Goal: Task Accomplishment & Management: Complete application form

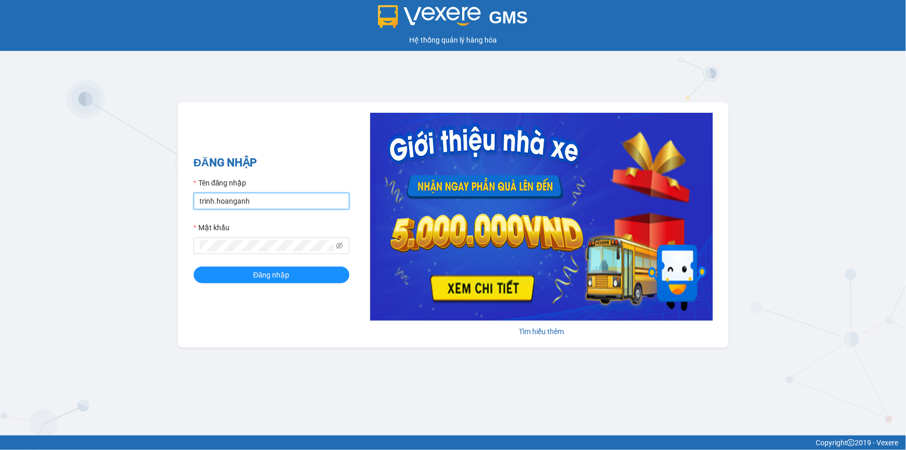
drag, startPoint x: 259, startPoint y: 208, endPoint x: 190, endPoint y: 198, distance: 69.2
click at [190, 198] on div "ĐĂNG NHẬP Tên đăng nhập [PERSON_NAME].[PERSON_NAME] Mật [PERSON_NAME] nhập [PER…" at bounding box center [453, 224] width 550 height 245
type input "thientrang.hoanganh"
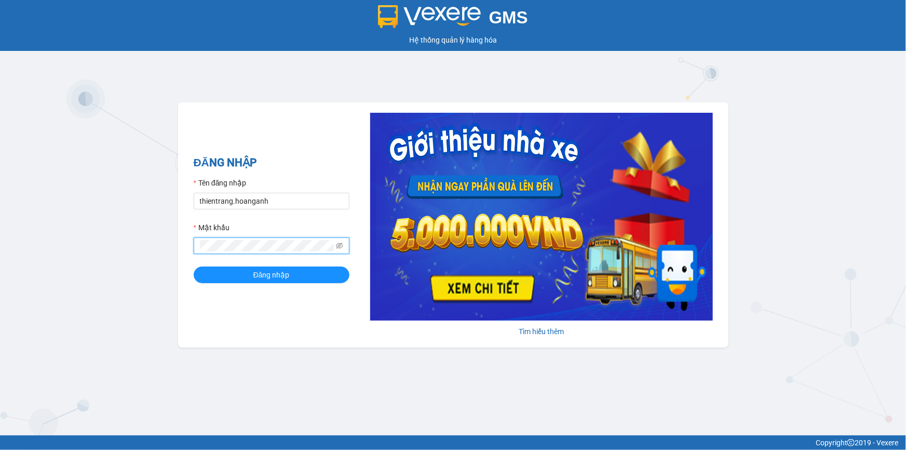
click at [177, 260] on div "GMS Hệ thống [PERSON_NAME] hàng [PERSON_NAME] NHẬP Tên đăng nhập thientrang.hoa…" at bounding box center [453, 217] width 906 height 435
click at [194, 266] on button "Đăng nhập" at bounding box center [272, 274] width 156 height 17
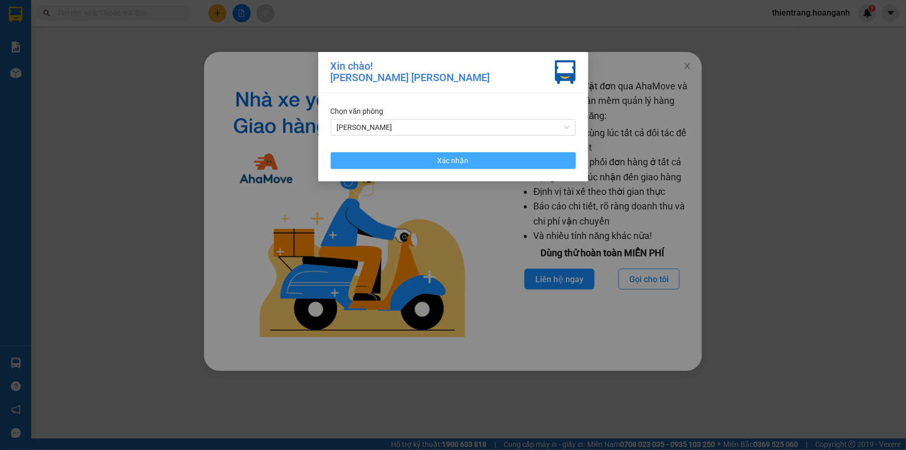
click at [538, 158] on button "Xác nhận" at bounding box center [453, 160] width 245 height 17
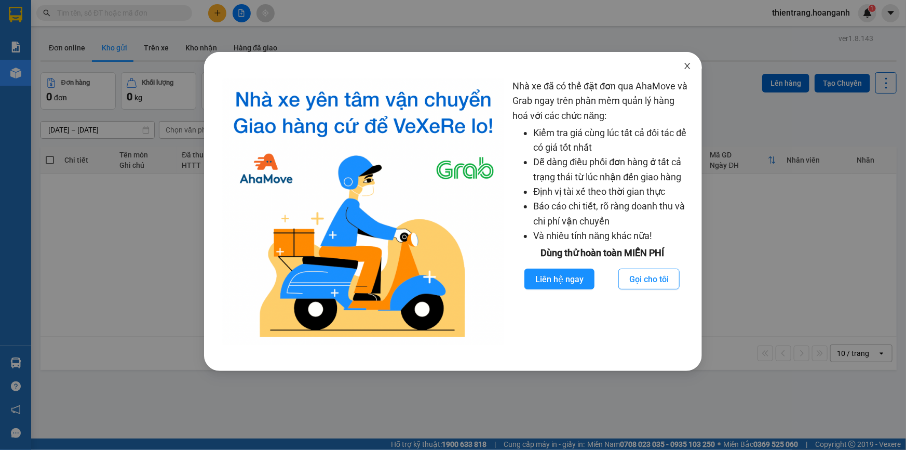
click at [684, 68] on icon "close" at bounding box center [687, 66] width 8 height 8
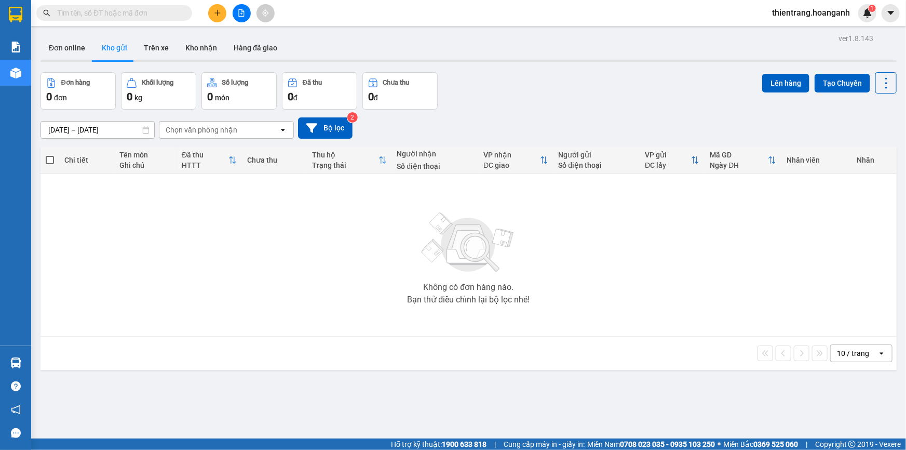
click at [243, 15] on icon "file-add" at bounding box center [241, 12] width 7 height 7
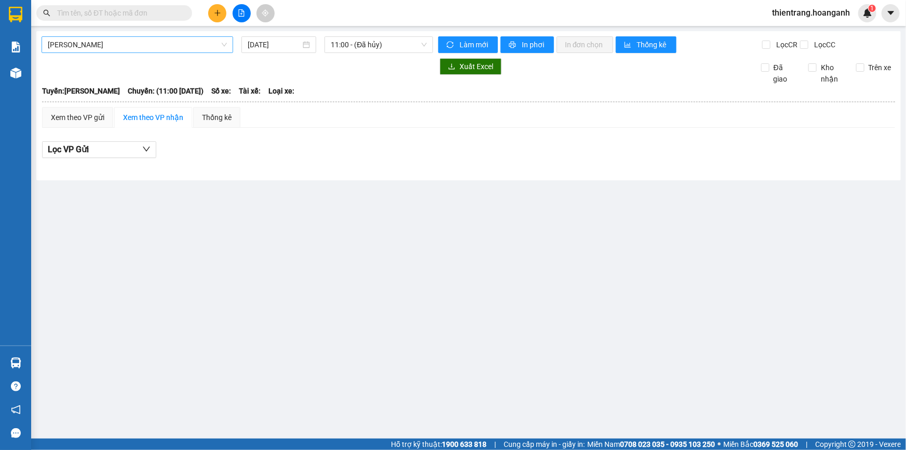
click at [181, 49] on span "[PERSON_NAME]" at bounding box center [137, 45] width 179 height 16
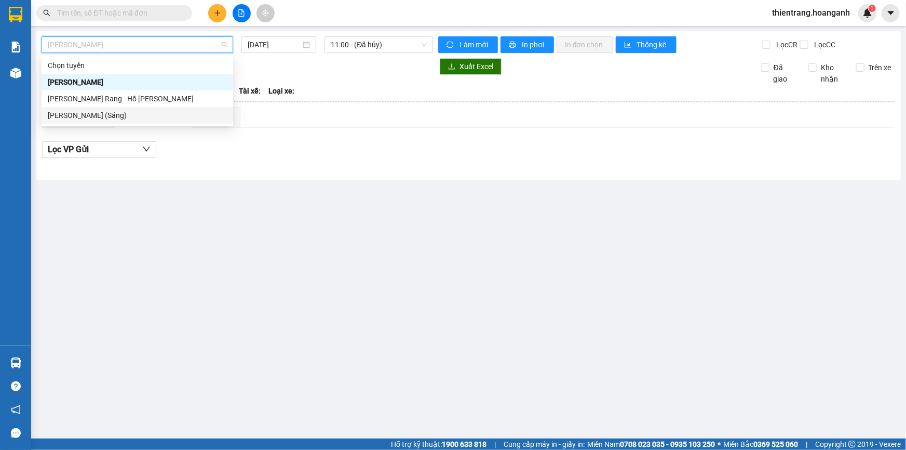
click at [172, 109] on div "[PERSON_NAME] (Sáng)" at bounding box center [138, 115] width 192 height 17
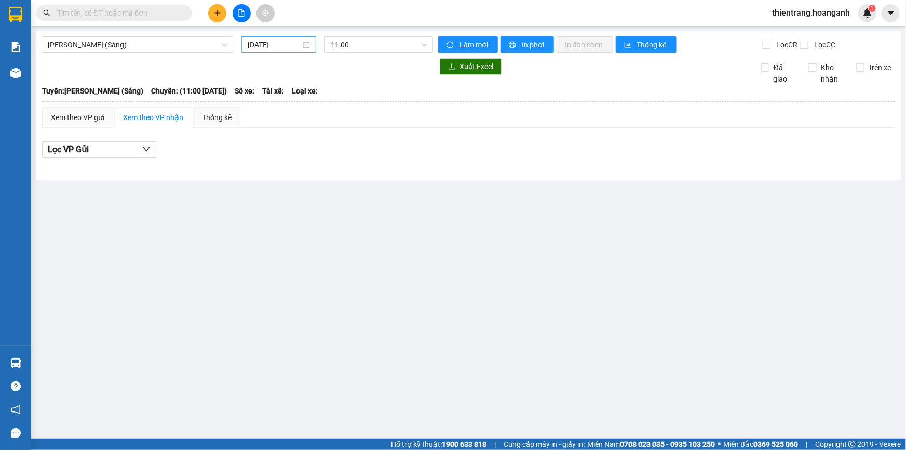
click at [275, 51] on div "[DATE]" at bounding box center [278, 44] width 75 height 17
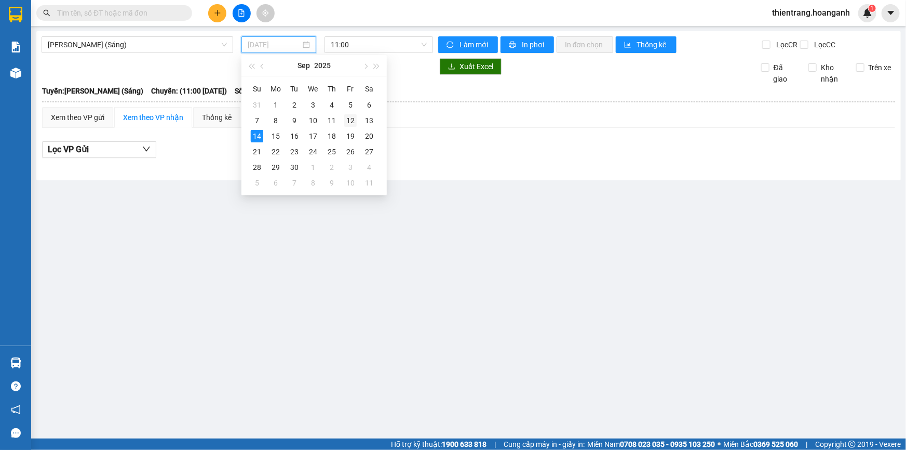
click at [346, 120] on div "12" at bounding box center [350, 120] width 12 height 12
type input "[DATE]"
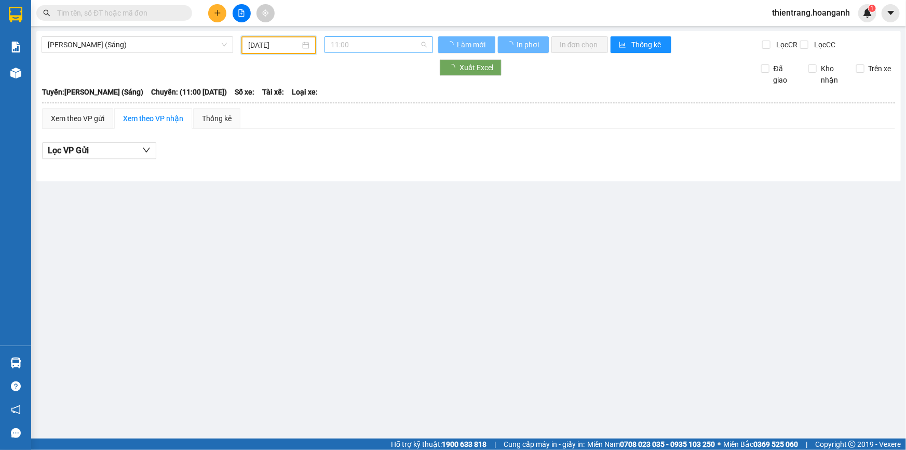
click at [386, 44] on span "11:00" at bounding box center [379, 45] width 96 height 16
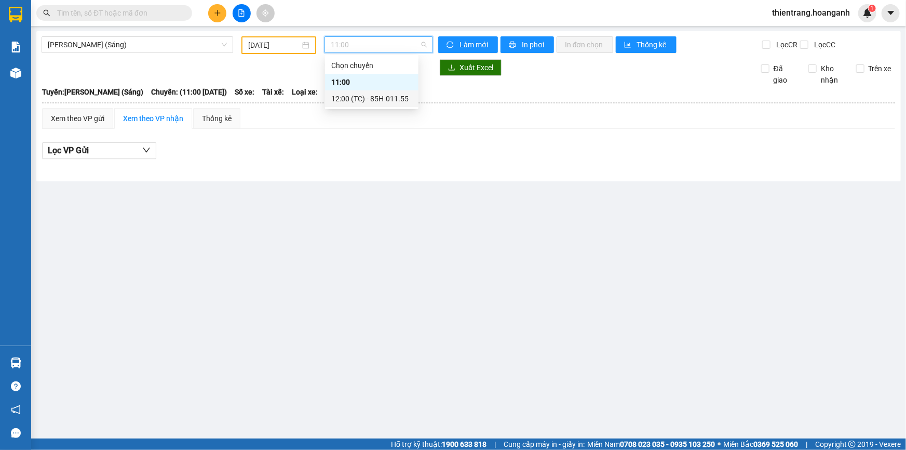
click at [392, 99] on div "12:00 (TC) - 85H-011.55" at bounding box center [371, 98] width 81 height 11
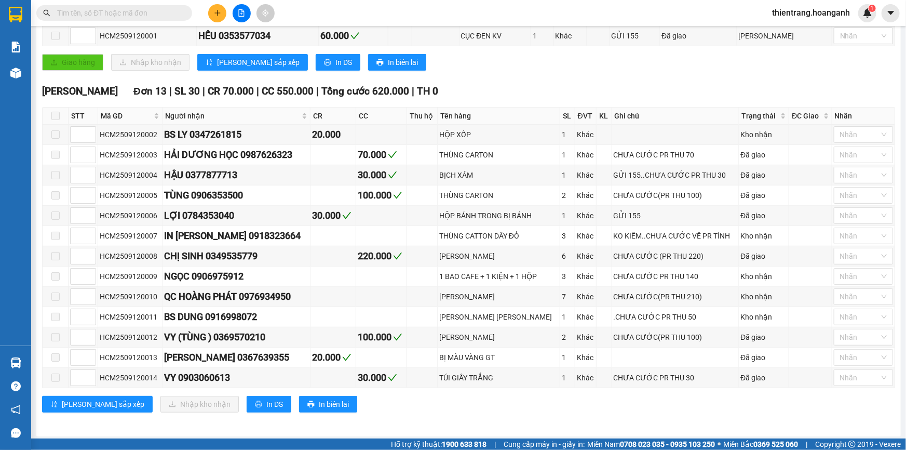
scroll to position [12, 0]
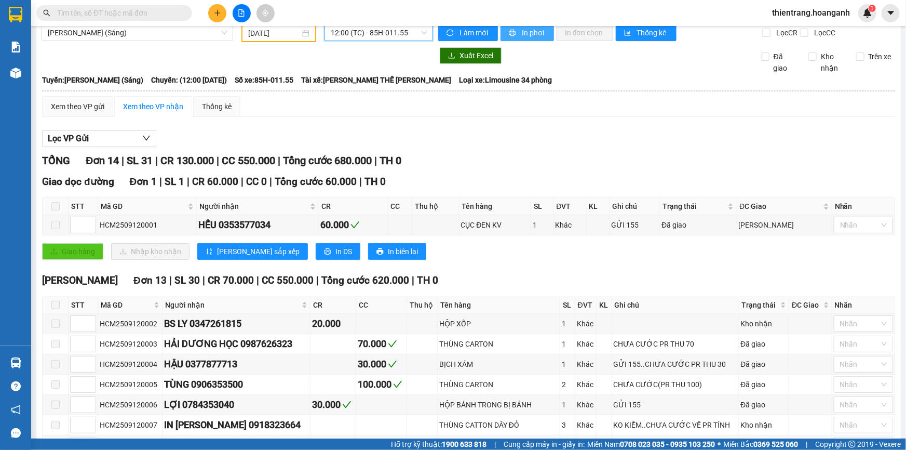
click at [511, 32] on icon "printer" at bounding box center [512, 33] width 7 height 7
click at [128, 11] on input "text" at bounding box center [118, 12] width 123 height 11
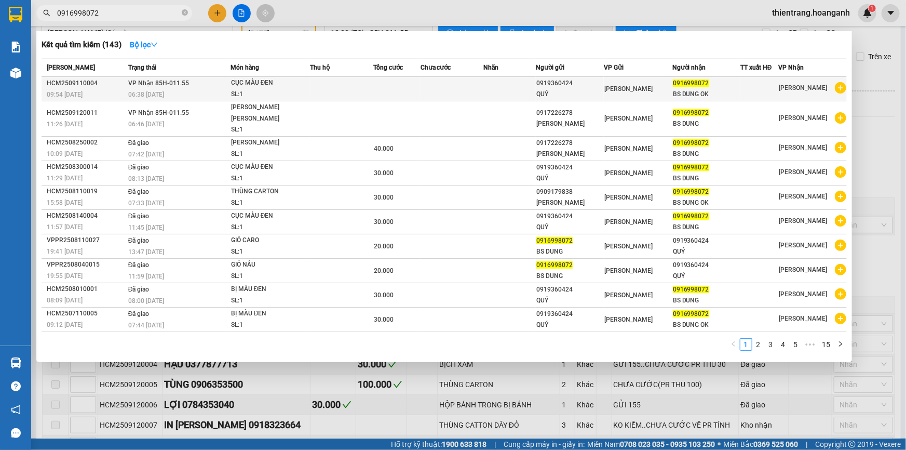
type input "0916998072"
click at [295, 78] on div "CỤC MÀU ĐEN" at bounding box center [270, 82] width 78 height 11
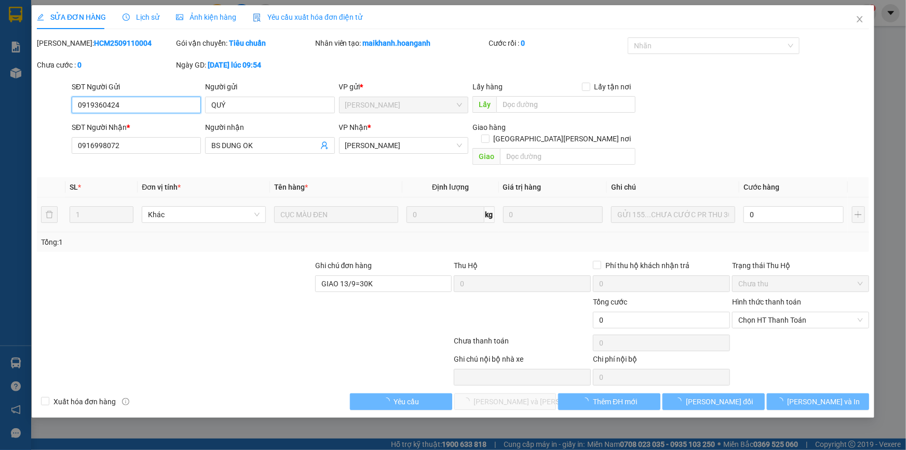
type input "0919360424"
type input "QUÝ"
type input "0916998072"
type input "BS DUNG OK"
type input "GIAO 13/9=30K"
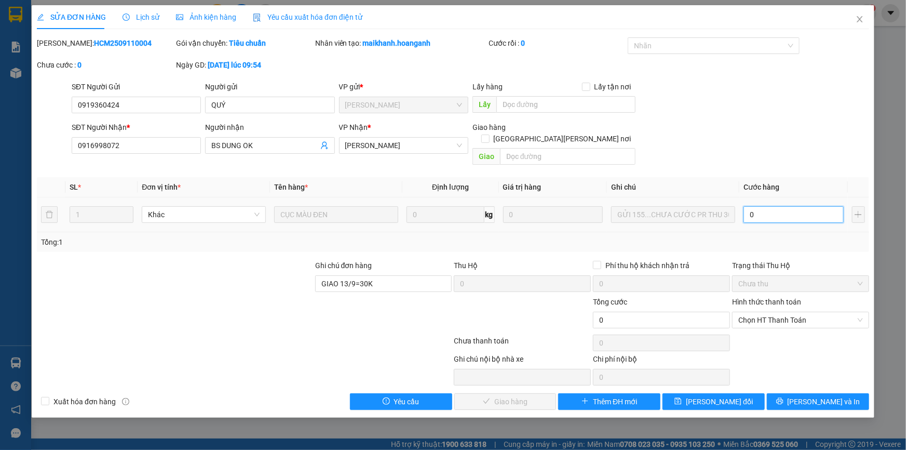
click at [801, 206] on input "0" at bounding box center [793, 214] width 100 height 17
type input "3"
type input "30"
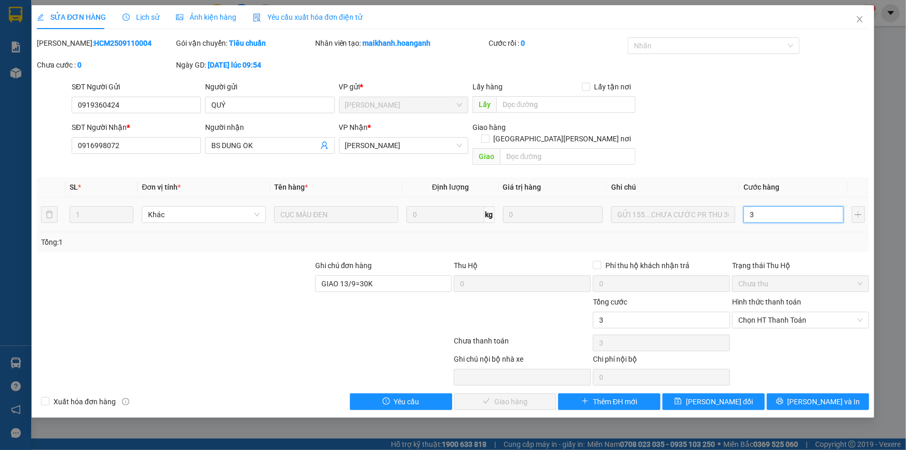
type input "30"
click at [771, 312] on span "Chọn HT Thanh Toán" at bounding box center [800, 320] width 125 height 16
type input "30"
type input "30.000"
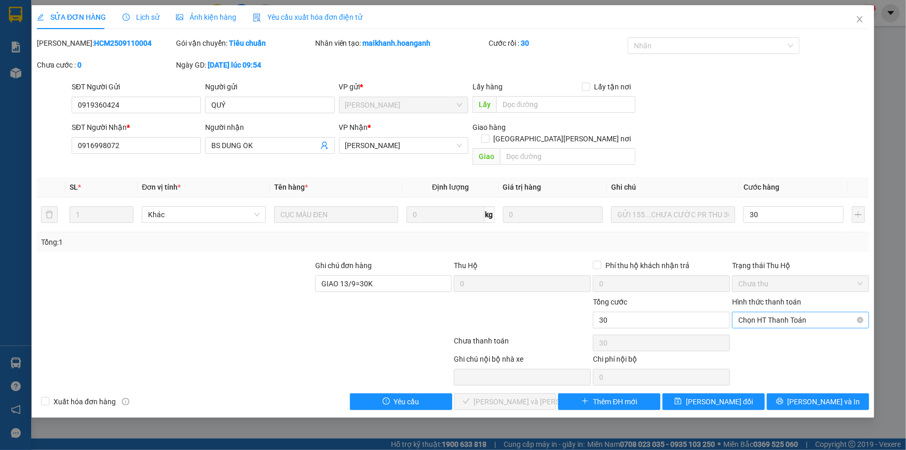
type input "30.000"
click at [771, 327] on div "Tại văn phòng" at bounding box center [800, 328] width 125 height 11
type input "0"
click at [516, 396] on span "[PERSON_NAME] và [PERSON_NAME] hàng" at bounding box center [544, 401] width 140 height 11
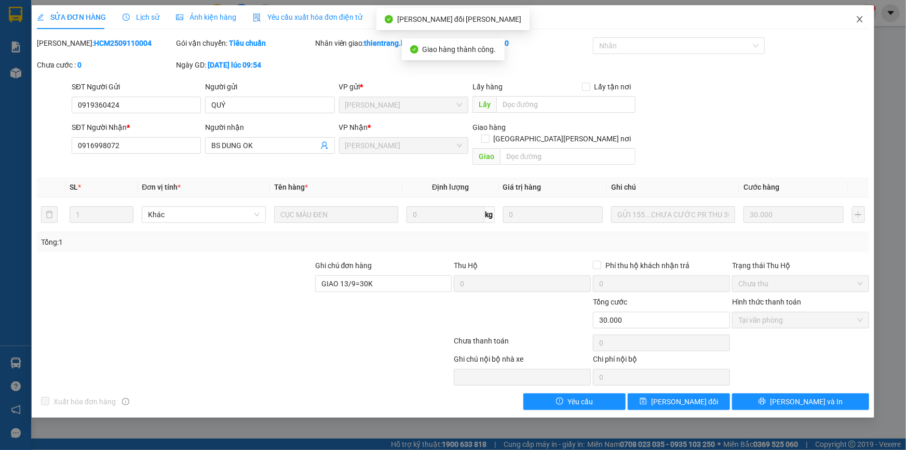
click at [853, 25] on span "Close" at bounding box center [859, 19] width 29 height 29
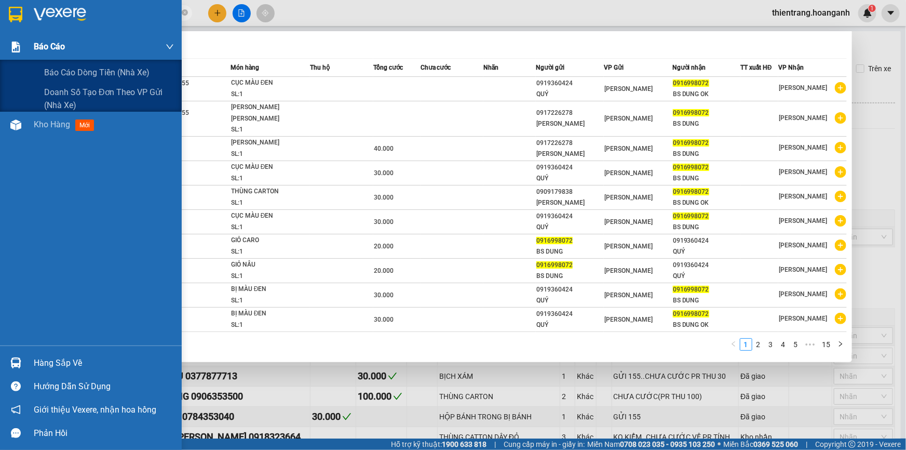
drag, startPoint x: 129, startPoint y: 12, endPoint x: 0, endPoint y: 36, distance: 131.5
click at [0, 36] on section "Kết quả [PERSON_NAME] ( 143 ) Bộ lọc Mã ĐH Trạng thái Món hàng Thu hộ Tổng [PER…" at bounding box center [453, 225] width 906 height 450
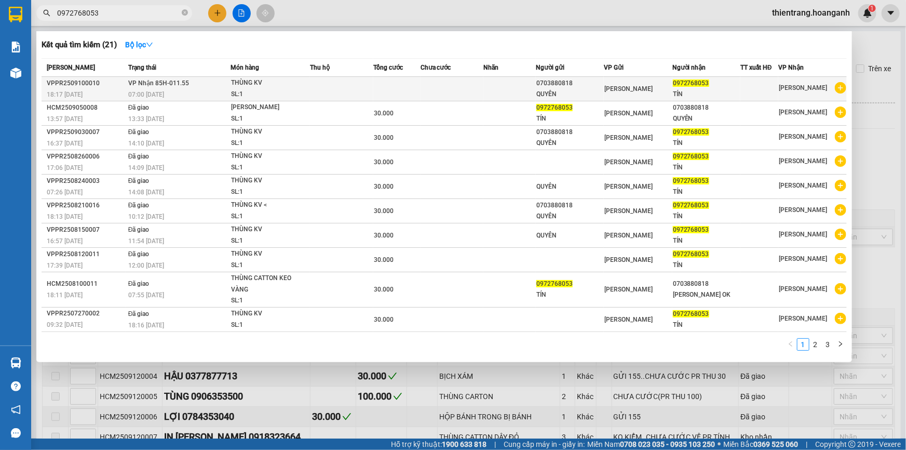
type input "0972768053"
click at [343, 92] on td at bounding box center [341, 89] width 63 height 24
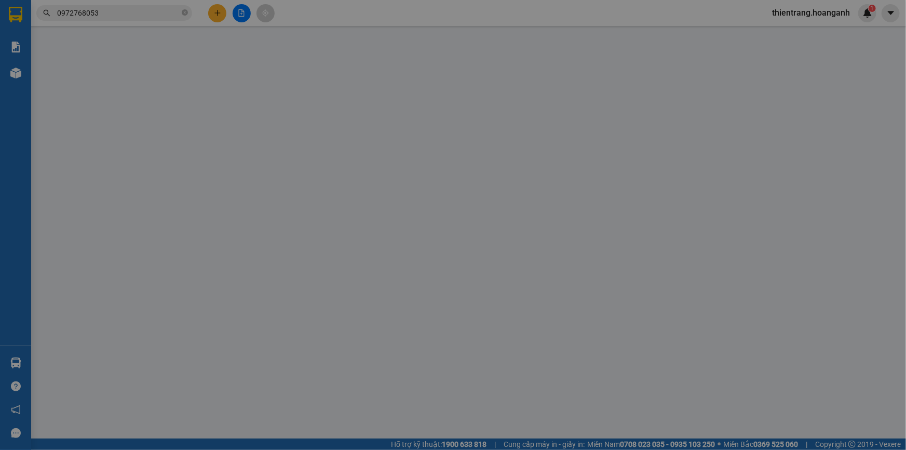
type input "0703880818"
type input "QUYÊN"
type input "0972768053"
type input "TÍN"
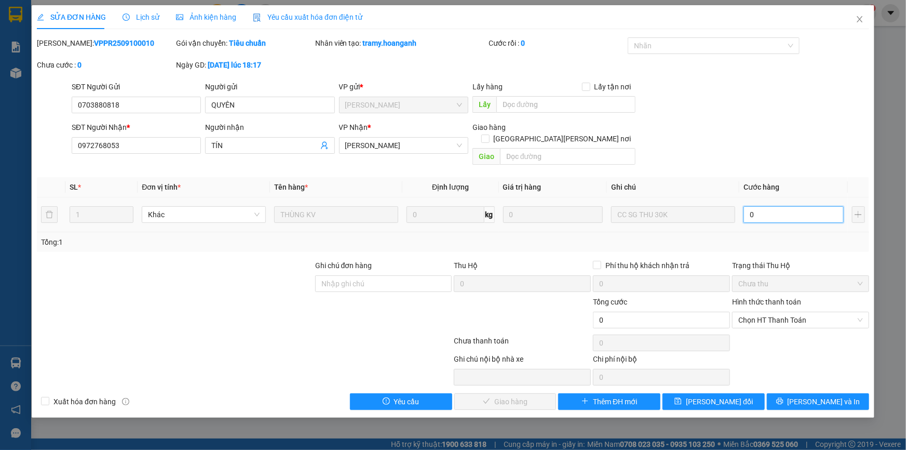
click at [761, 206] on input "0" at bounding box center [793, 214] width 100 height 17
type input "3"
type input "30"
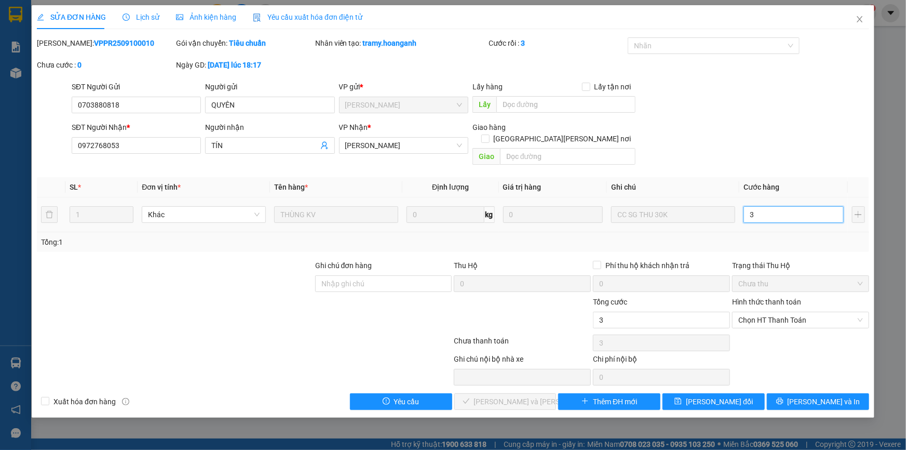
type input "30"
type input "300"
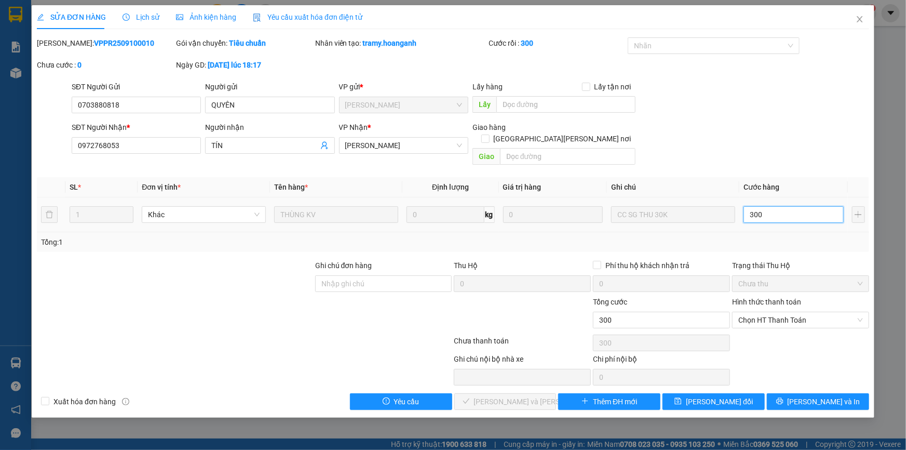
type input "30"
click at [835, 316] on span "Chọn HT Thanh Toán" at bounding box center [800, 320] width 125 height 16
type input "30"
type input "30.000"
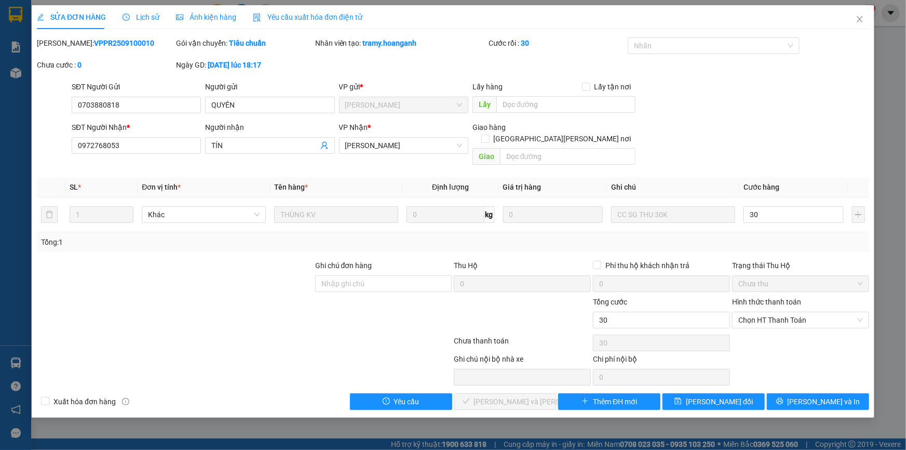
type input "30.000"
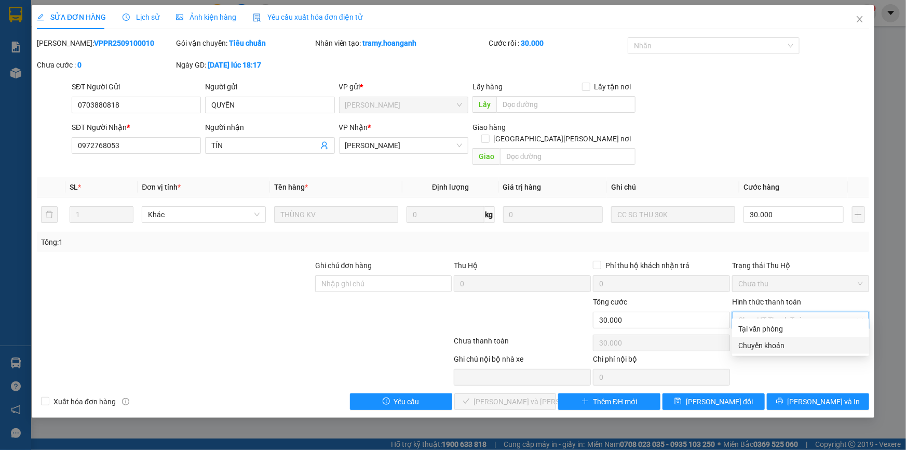
click at [802, 338] on div "Chuyển khoản" at bounding box center [800, 345] width 137 height 17
type input "0"
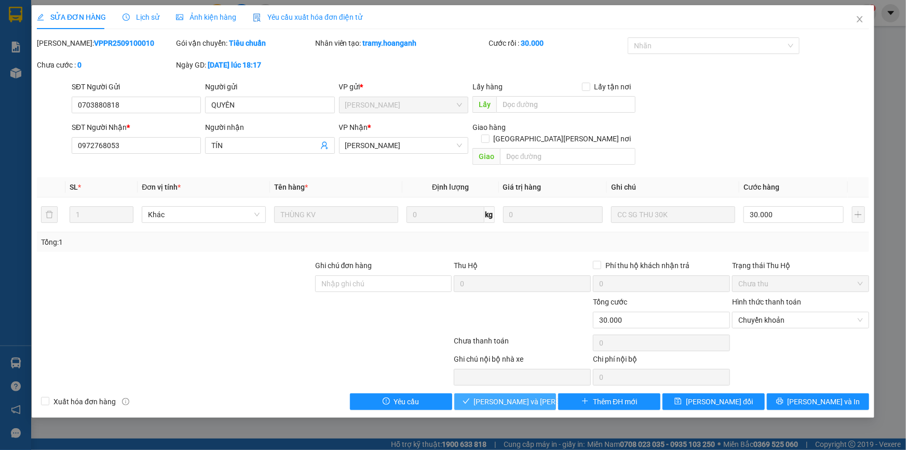
click at [480, 393] on button "[PERSON_NAME] và [PERSON_NAME] hàng" at bounding box center [505, 401] width 102 height 17
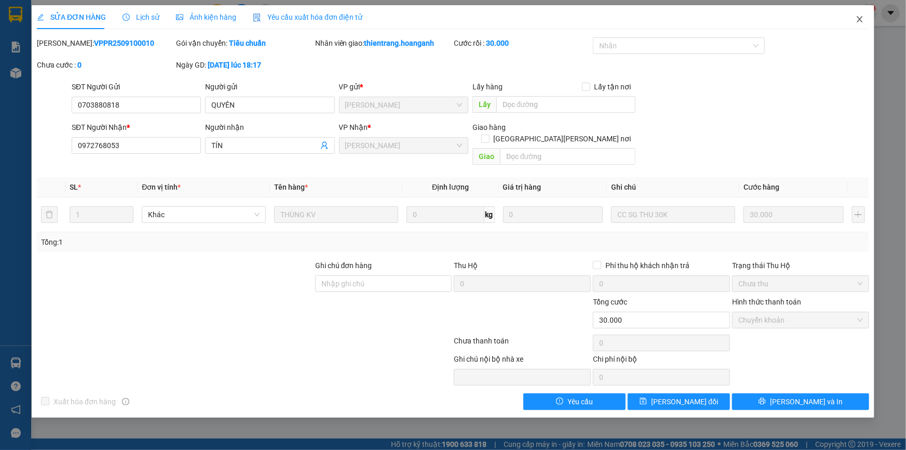
click at [860, 21] on icon "close" at bounding box center [860, 19] width 8 height 8
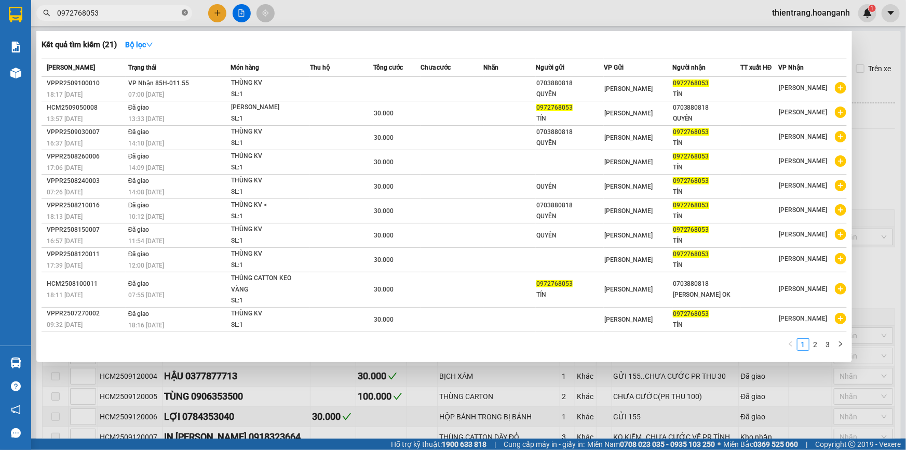
click at [183, 15] on icon "close-circle" at bounding box center [185, 12] width 6 height 6
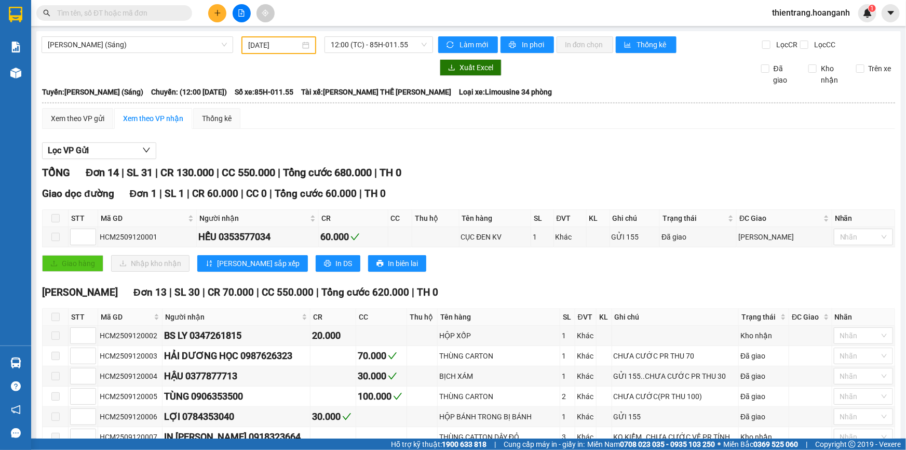
click at [162, 16] on input "text" at bounding box center [118, 12] width 123 height 11
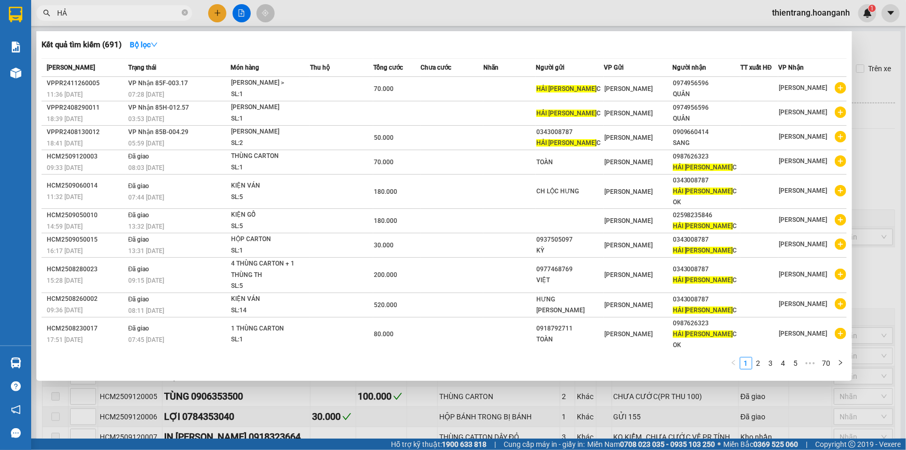
type input "H"
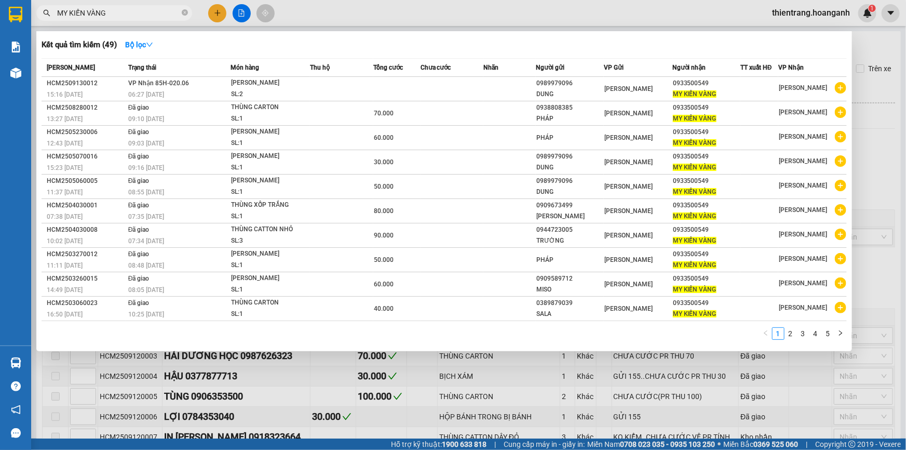
type input "MY KIẾN VÀNG"
click at [182, 12] on icon "close-circle" at bounding box center [185, 12] width 6 height 6
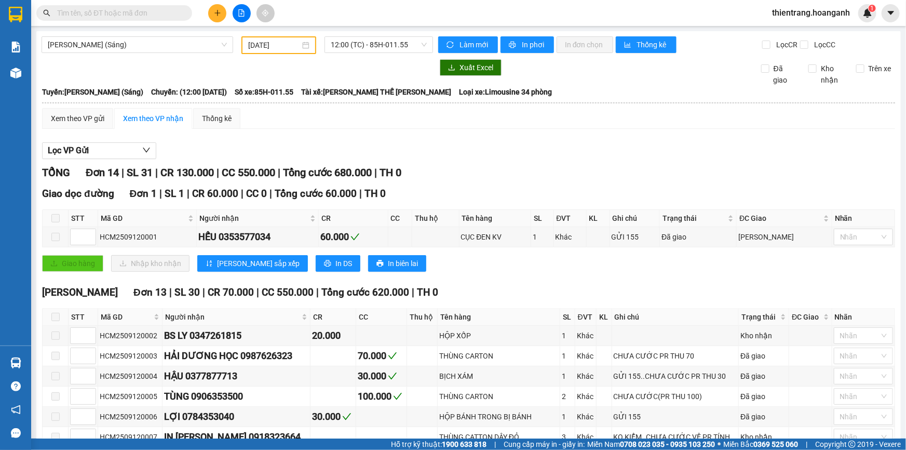
click at [170, 16] on input "text" at bounding box center [118, 12] width 123 height 11
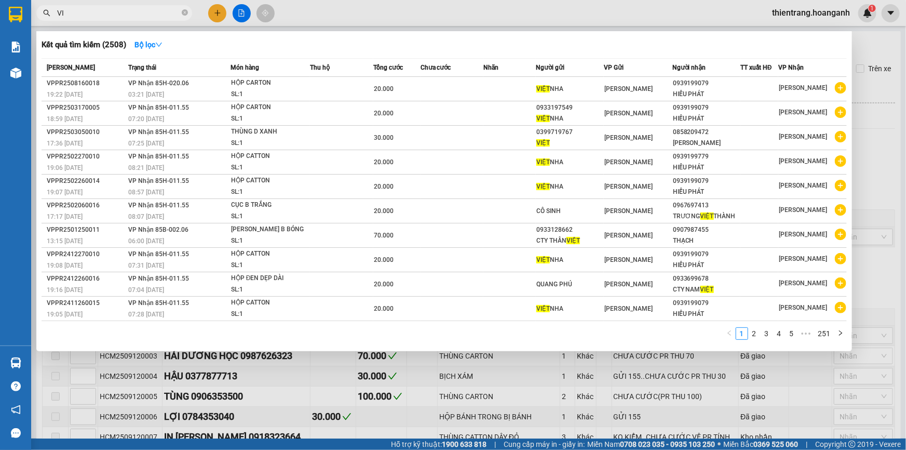
type input "V"
